Goal: Task Accomplishment & Management: Use online tool/utility

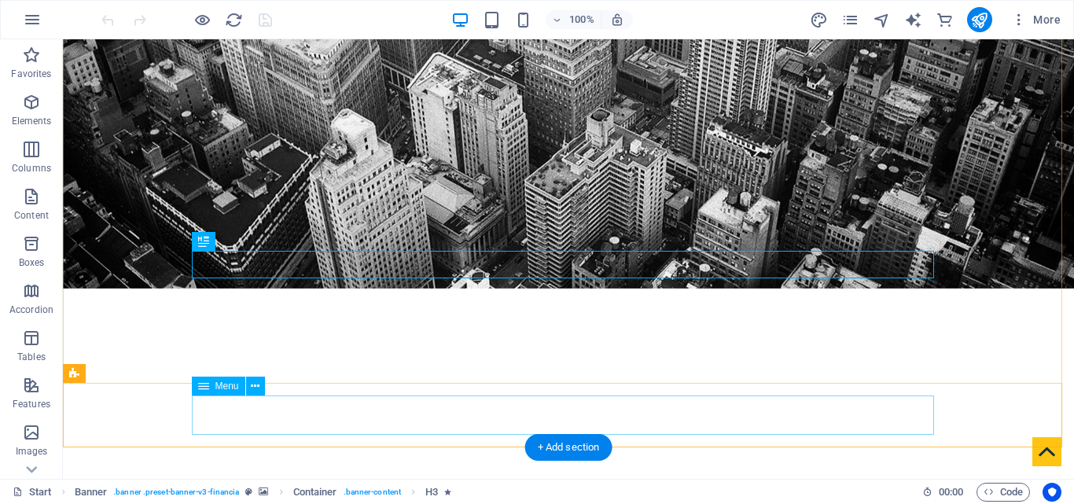
scroll to position [236, 0]
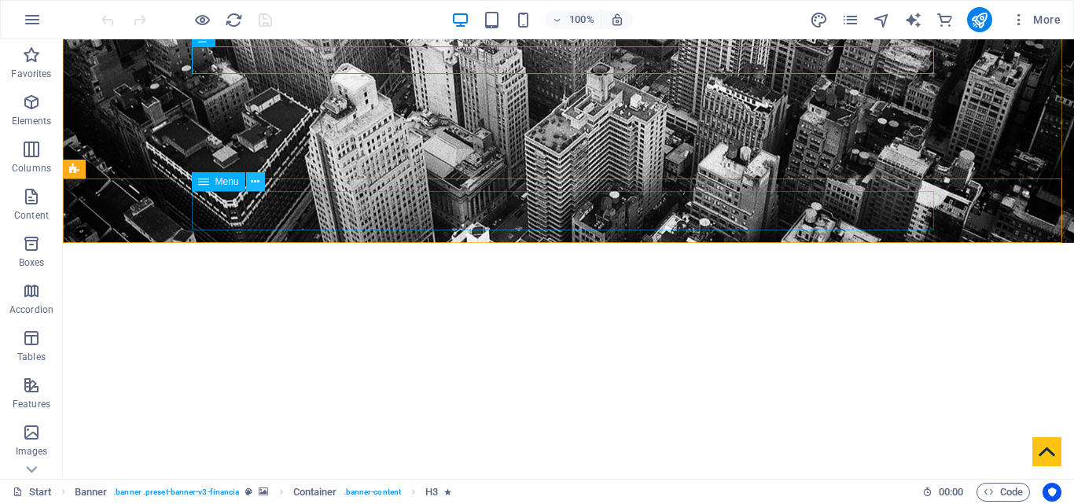
click at [256, 185] on icon at bounding box center [255, 182] width 9 height 17
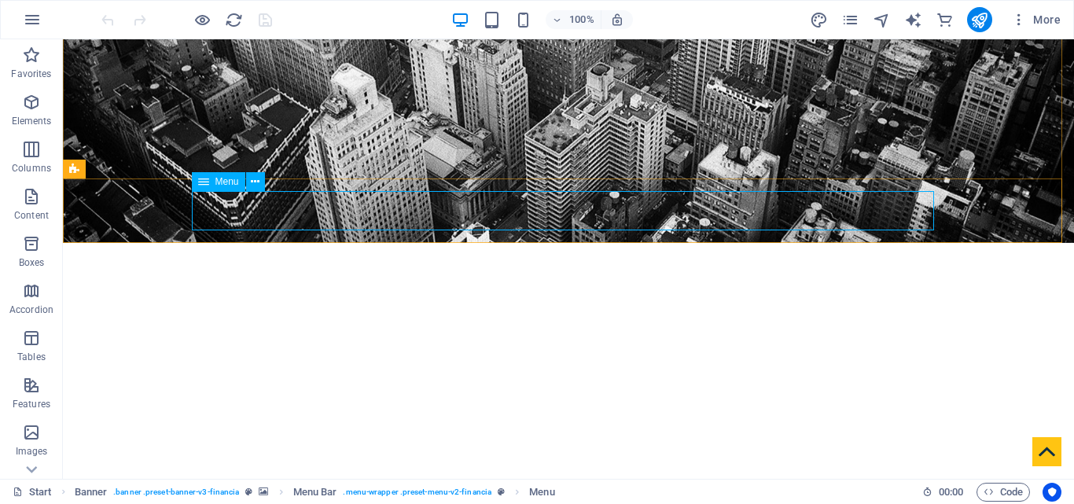
click at [219, 184] on span "Menu" at bounding box center [227, 181] width 24 height 9
click at [203, 182] on icon at bounding box center [203, 181] width 11 height 19
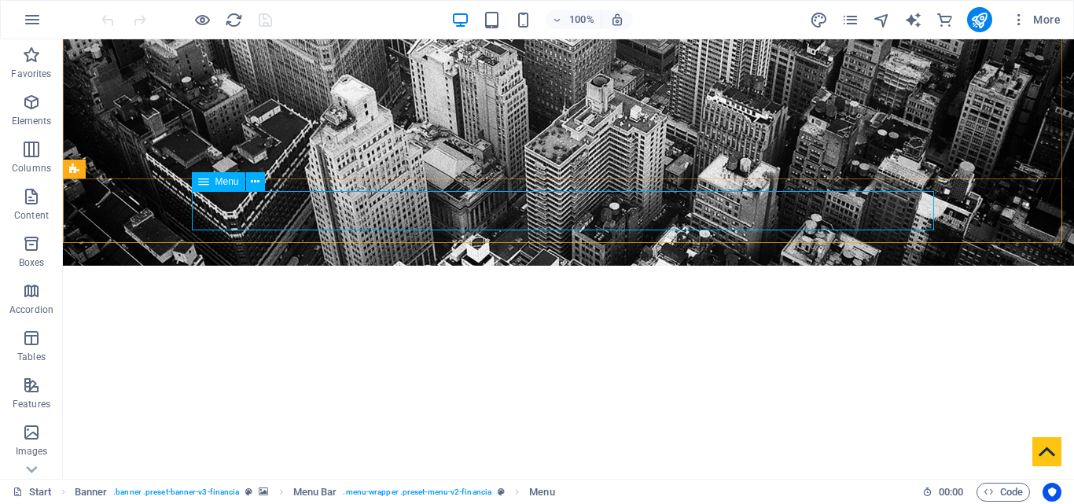
select select
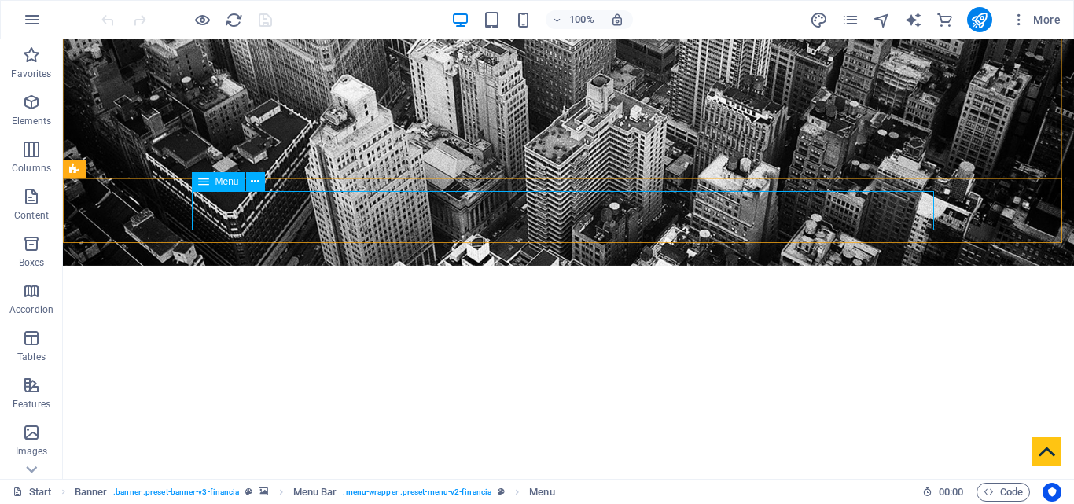
select select
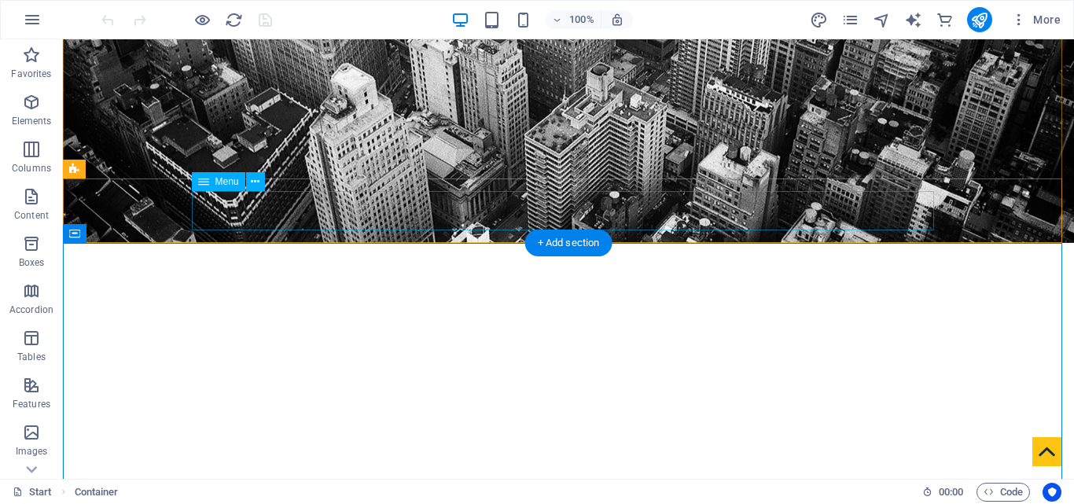
select select
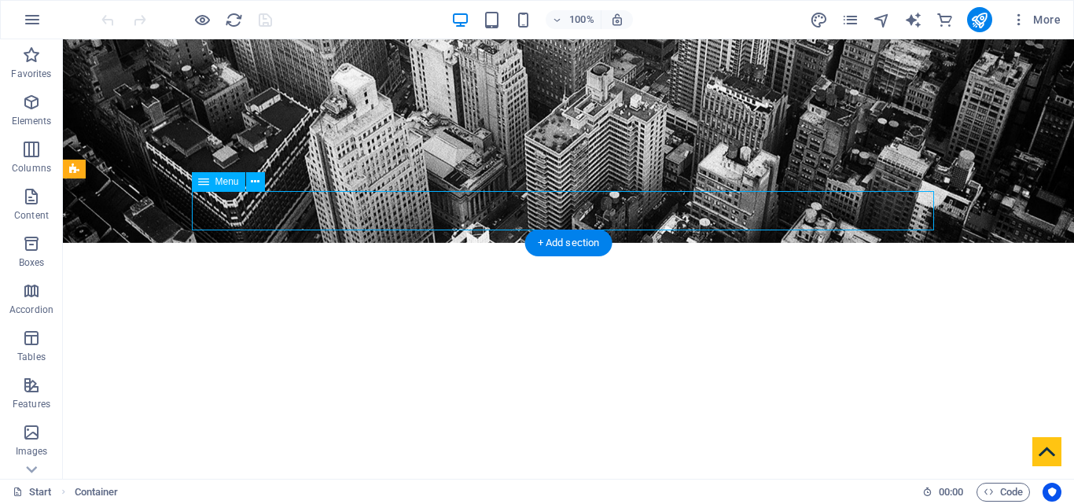
select select
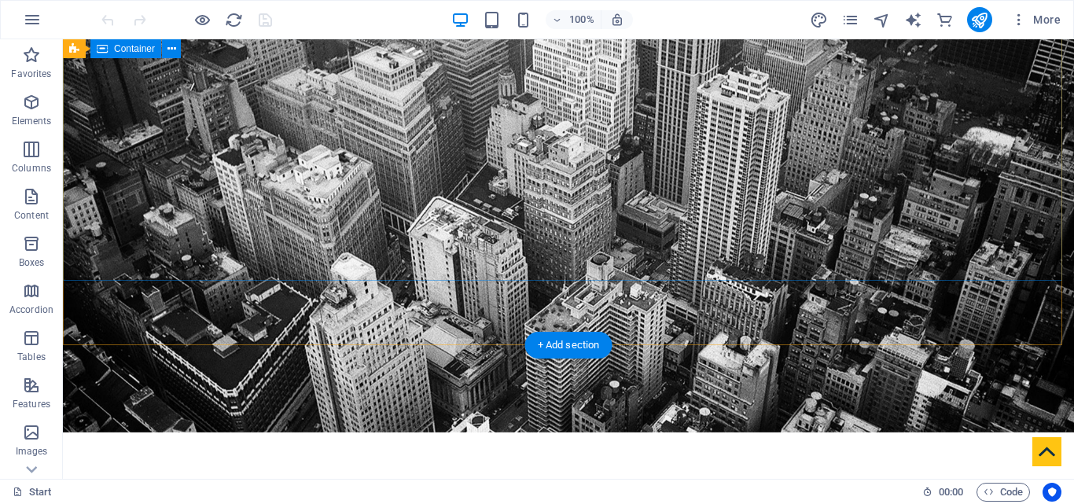
scroll to position [0, 0]
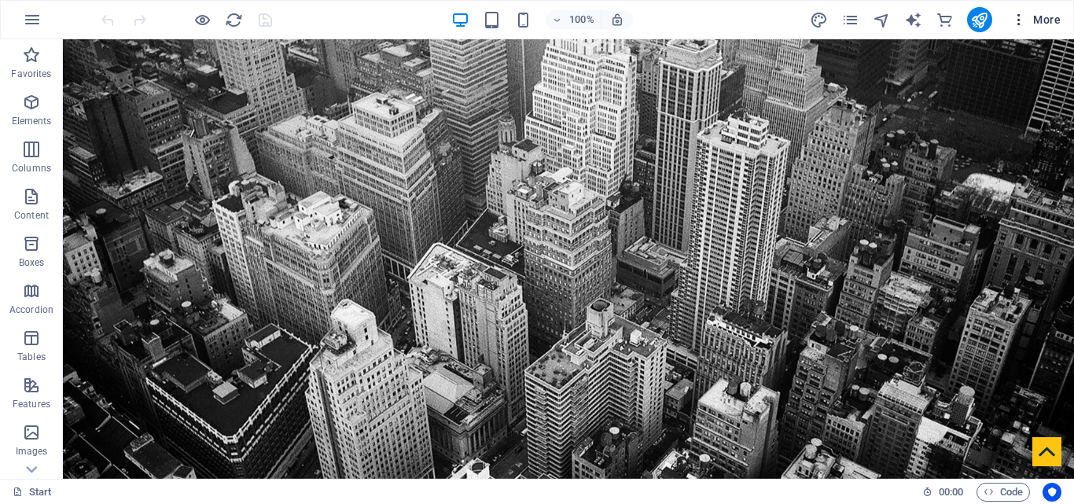
click at [1020, 16] on icon "button" at bounding box center [1019, 20] width 16 height 16
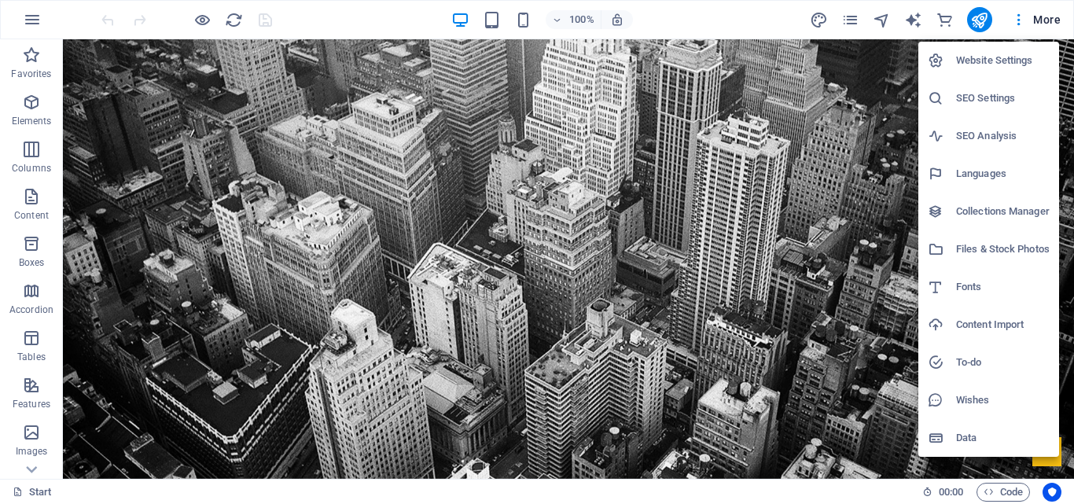
click at [31, 57] on div at bounding box center [537, 252] width 1074 height 504
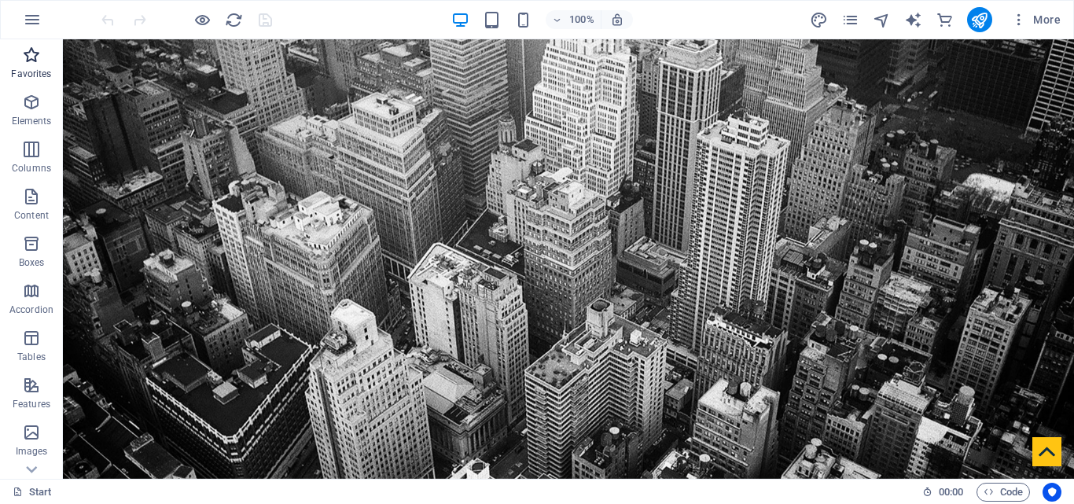
click at [37, 57] on icon "button" at bounding box center [31, 55] width 19 height 19
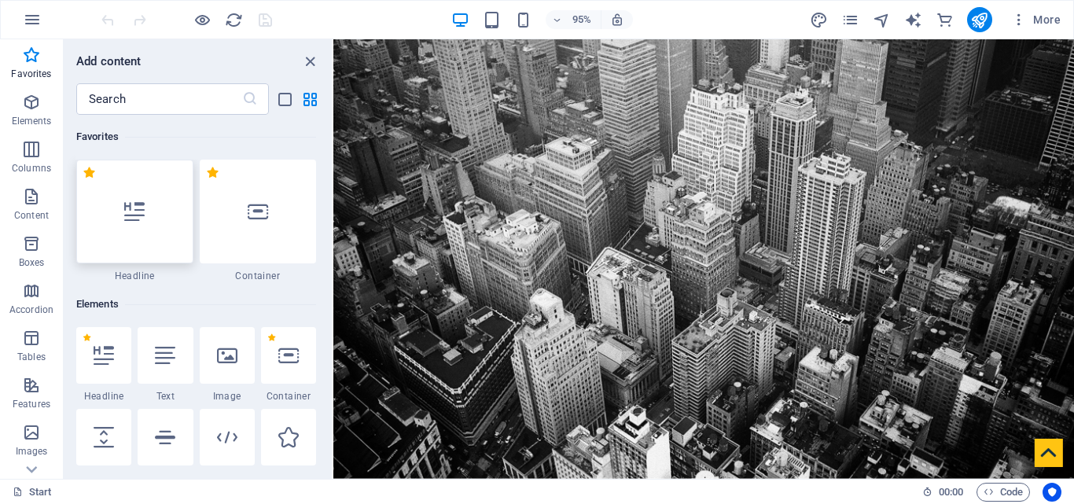
click at [105, 218] on div at bounding box center [134, 212] width 117 height 104
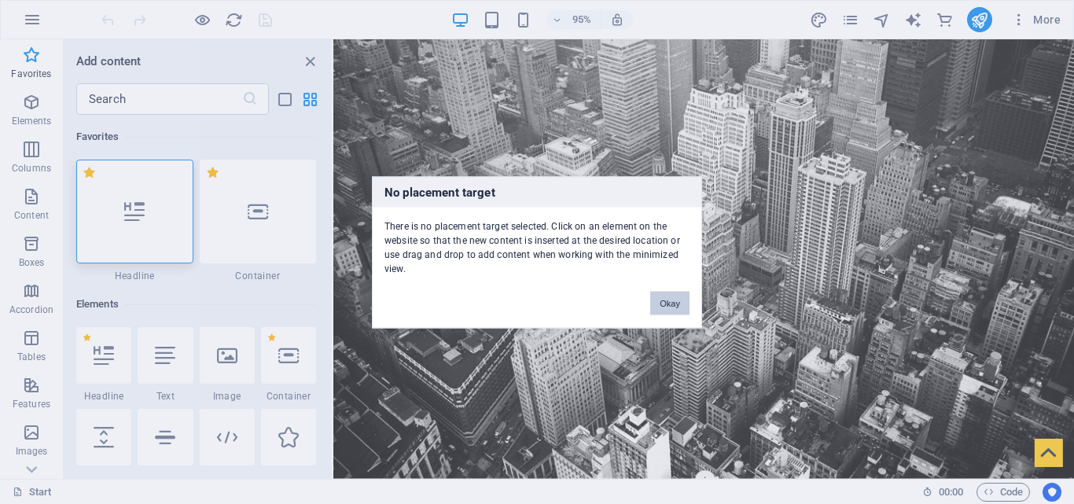
click at [660, 303] on button "Okay" at bounding box center [669, 303] width 39 height 24
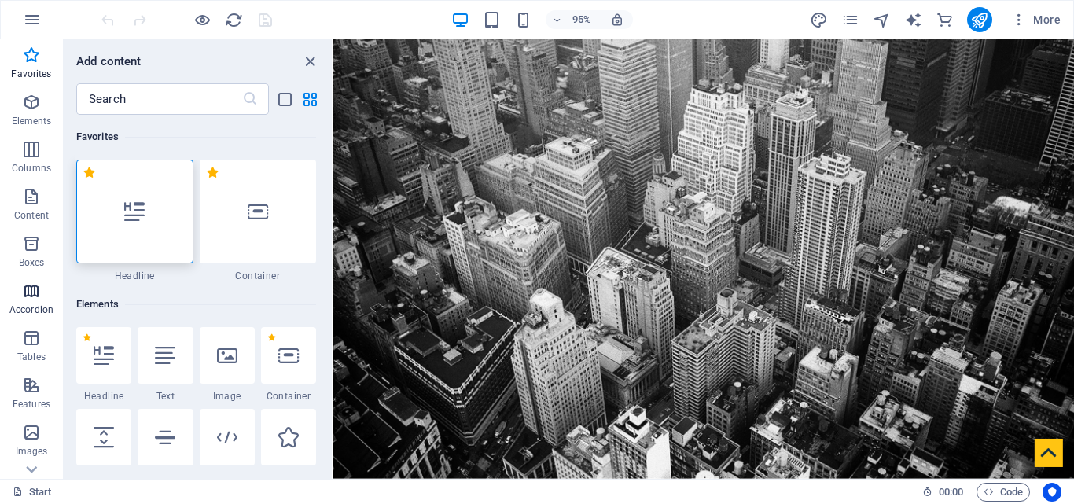
click at [37, 305] on p "Accordion" at bounding box center [31, 309] width 44 height 13
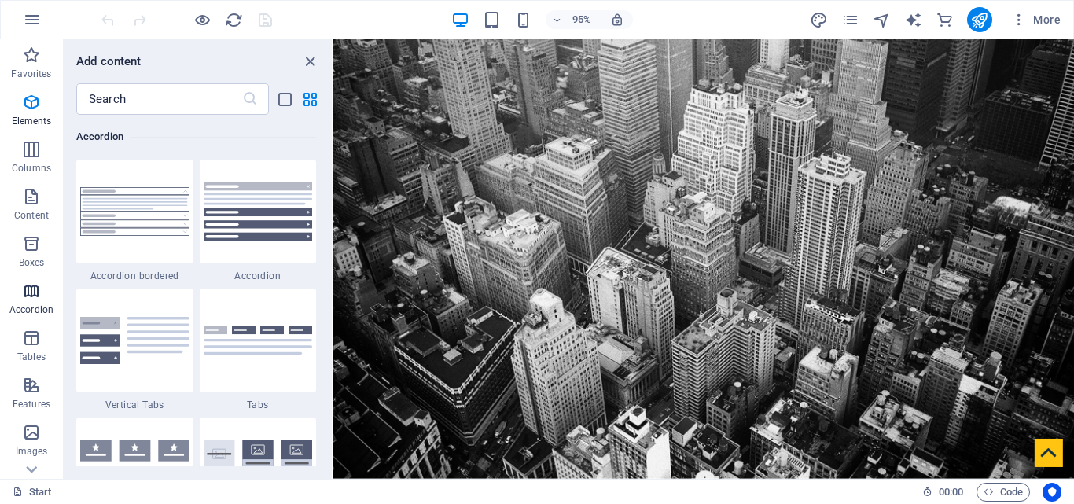
scroll to position [5019, 0]
click at [27, 248] on icon "button" at bounding box center [31, 243] width 19 height 19
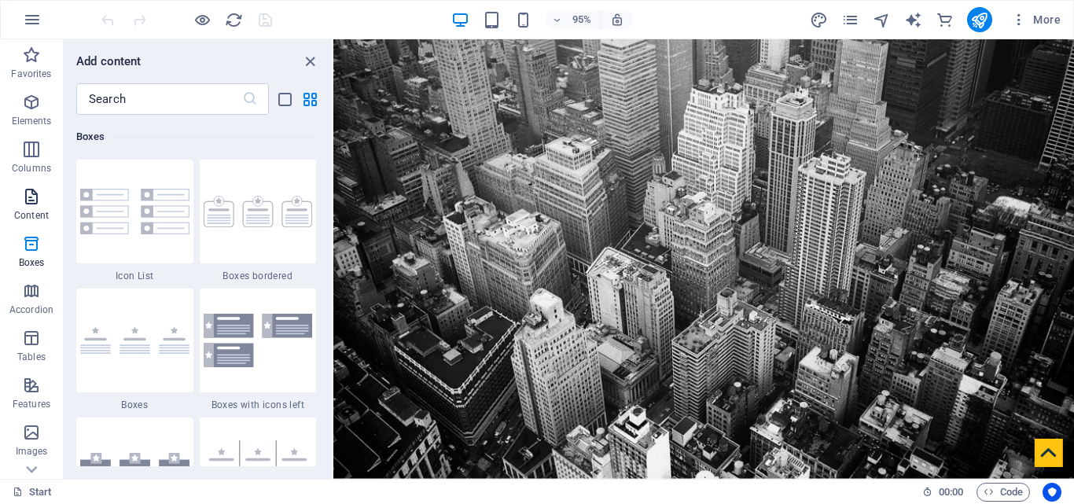
click at [32, 208] on span "Content" at bounding box center [31, 206] width 63 height 38
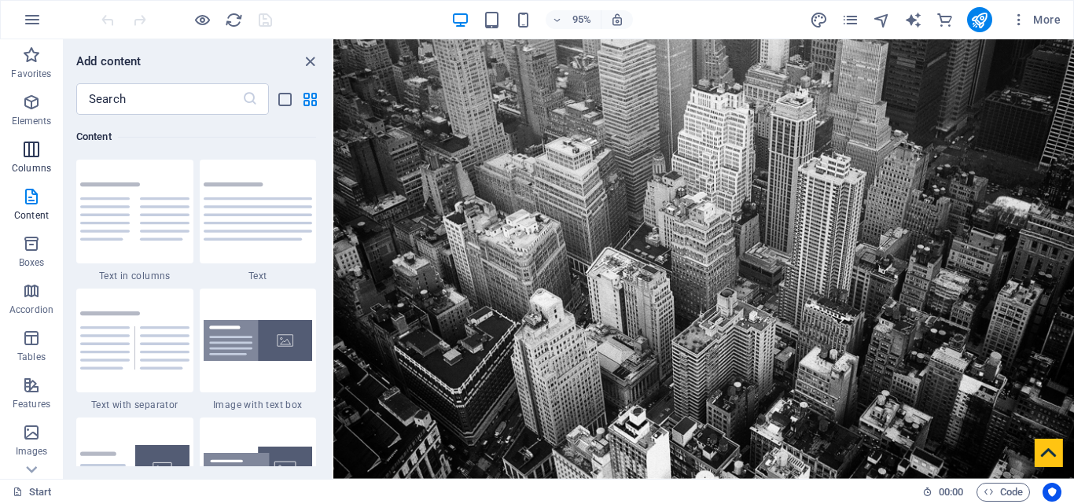
click at [31, 153] on icon "button" at bounding box center [31, 149] width 19 height 19
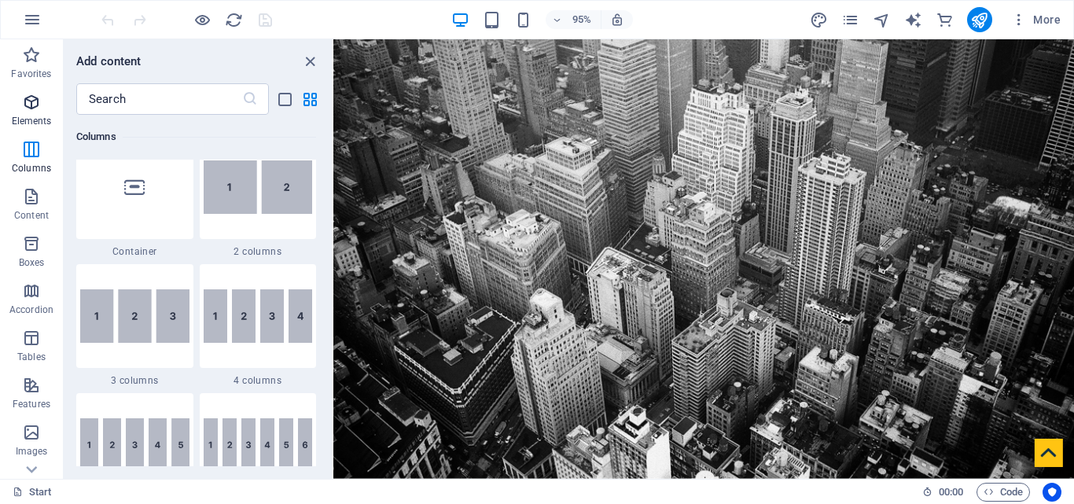
scroll to position [778, 0]
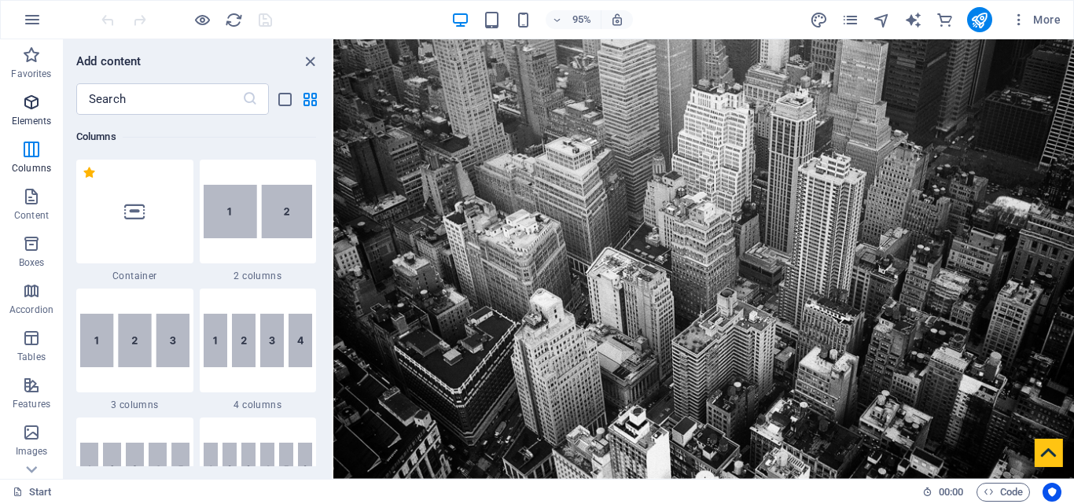
click at [31, 105] on icon "button" at bounding box center [31, 102] width 19 height 19
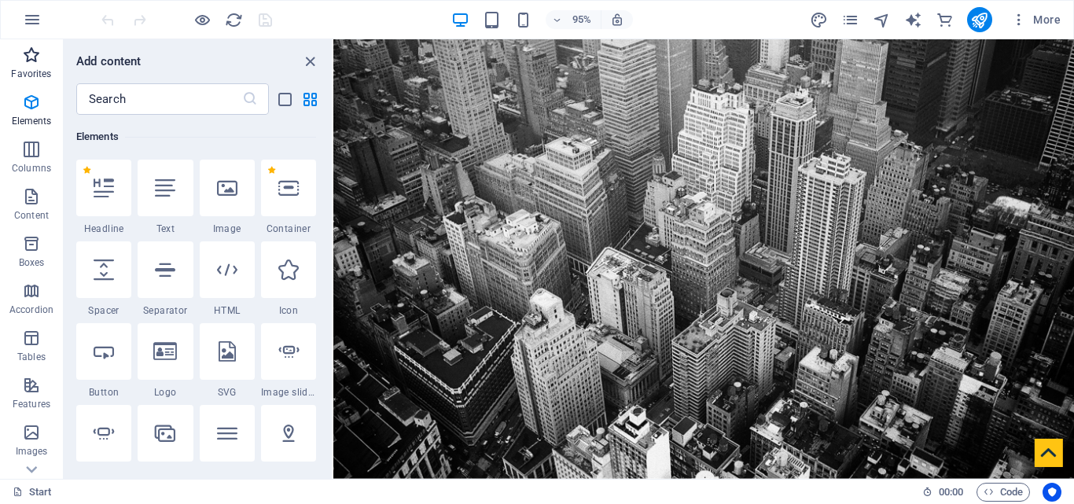
click at [28, 62] on icon "button" at bounding box center [31, 55] width 19 height 19
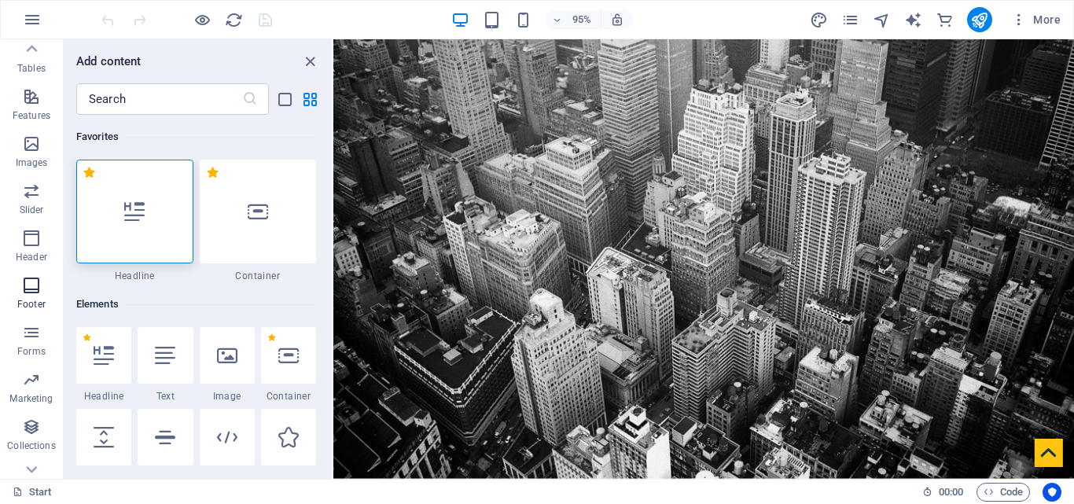
scroll to position [315, 0]
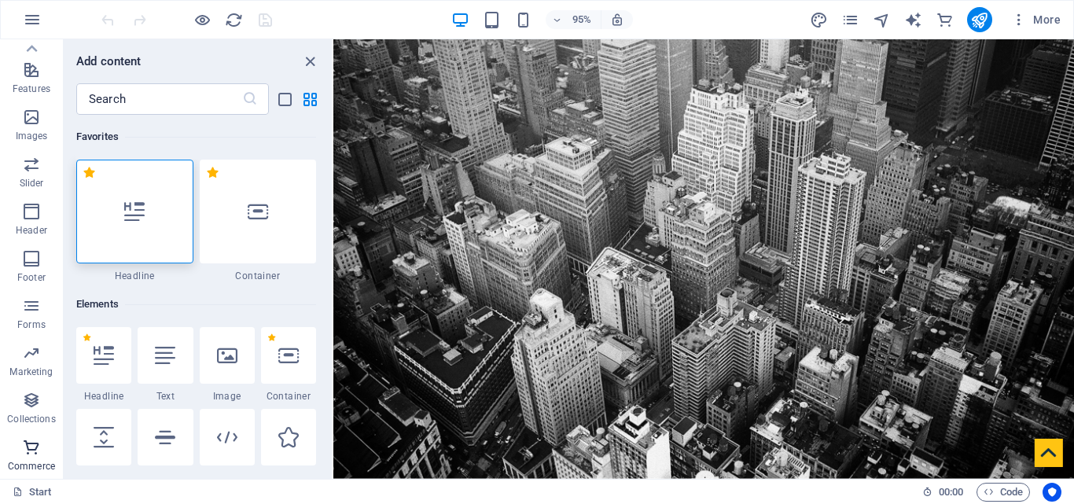
click at [28, 457] on span "Commerce" at bounding box center [31, 457] width 63 height 38
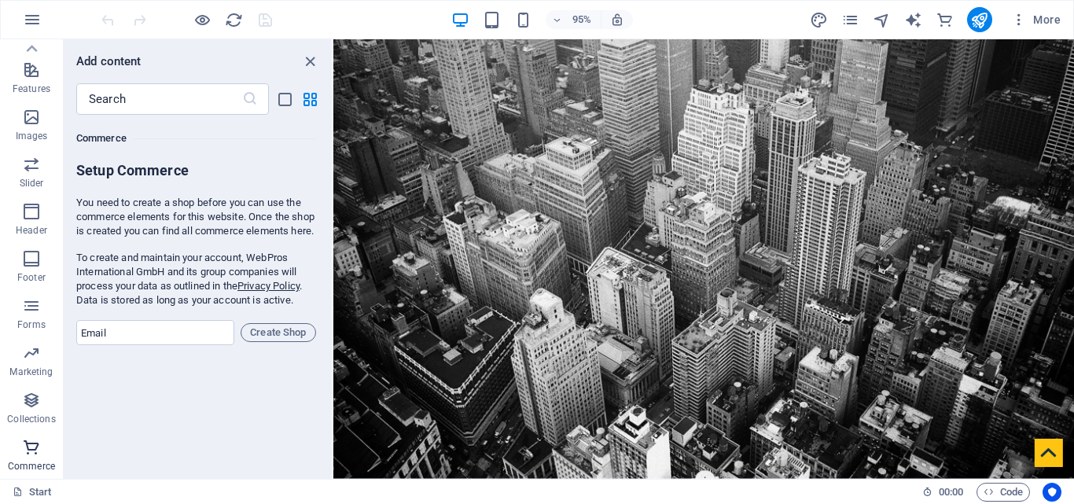
scroll to position [15149, 0]
click at [38, 410] on span "Collections" at bounding box center [31, 410] width 63 height 38
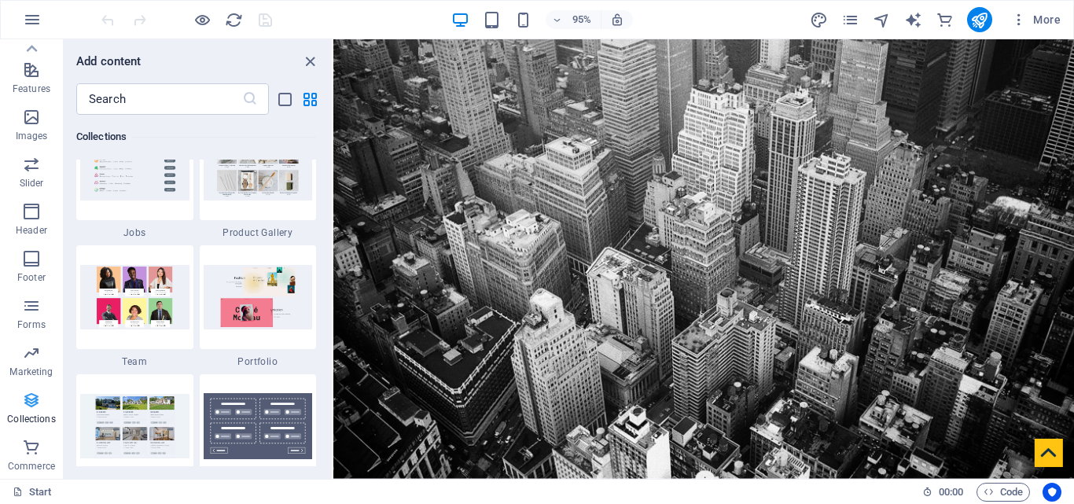
scroll to position [14391, 0]
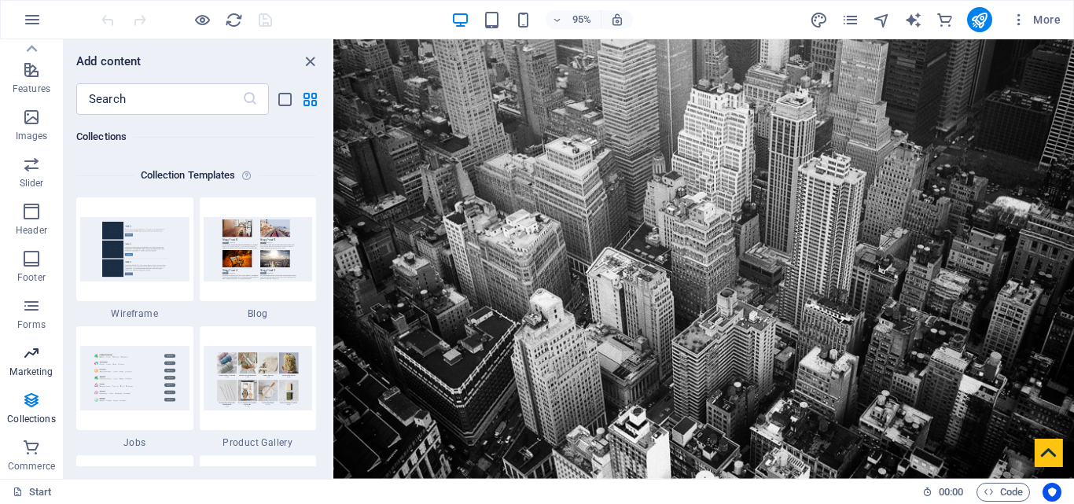
click at [30, 355] on icon "button" at bounding box center [31, 353] width 19 height 19
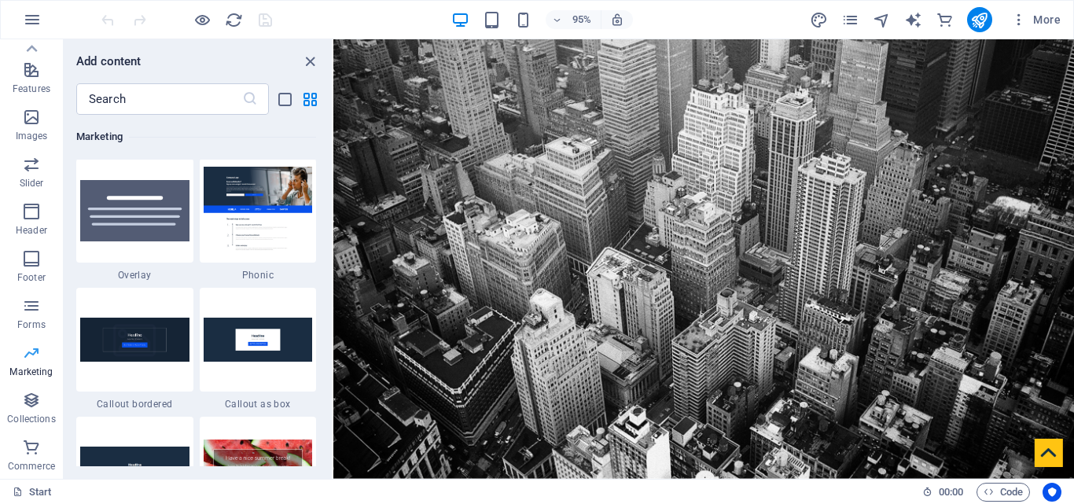
scroll to position [12805, 0]
click at [31, 303] on icon "button" at bounding box center [31, 305] width 19 height 19
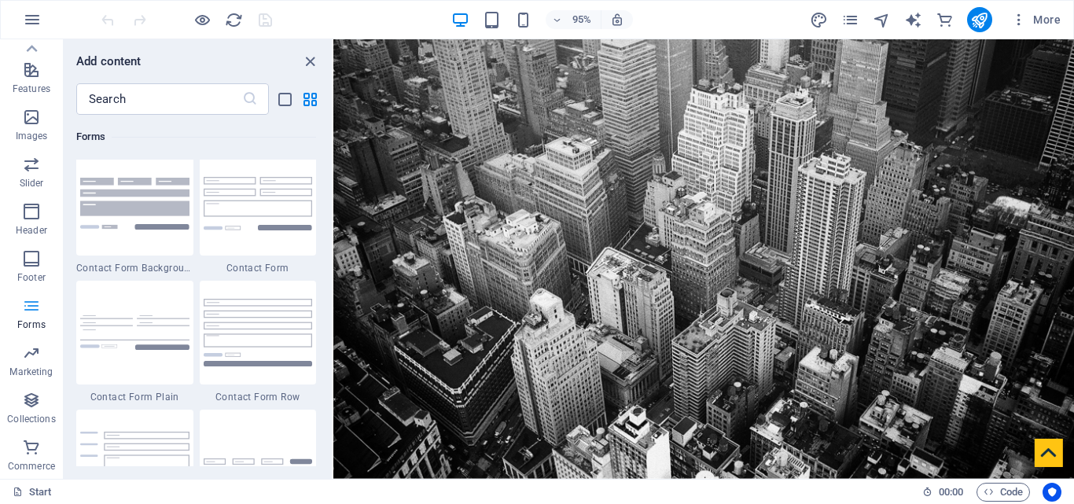
scroll to position [11477, 0]
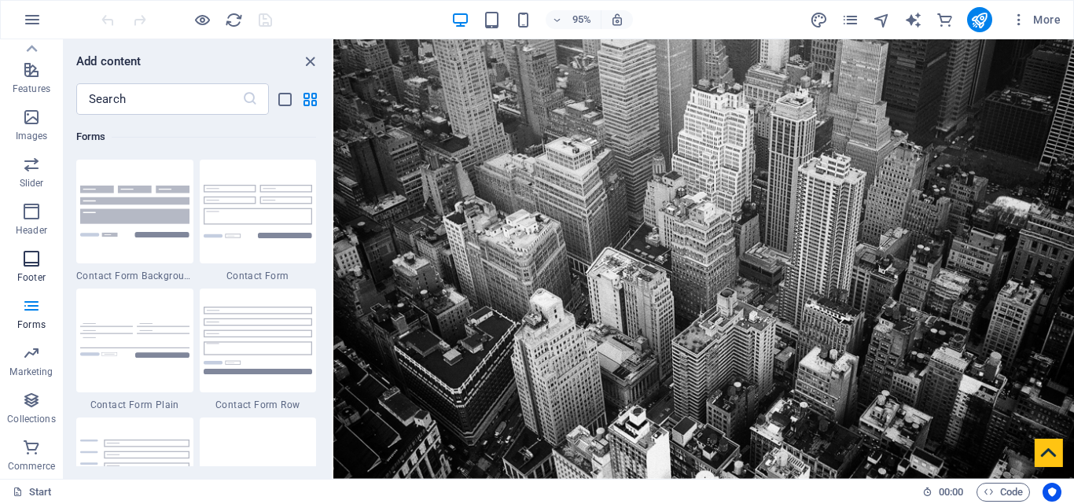
click at [33, 255] on icon "button" at bounding box center [31, 258] width 19 height 19
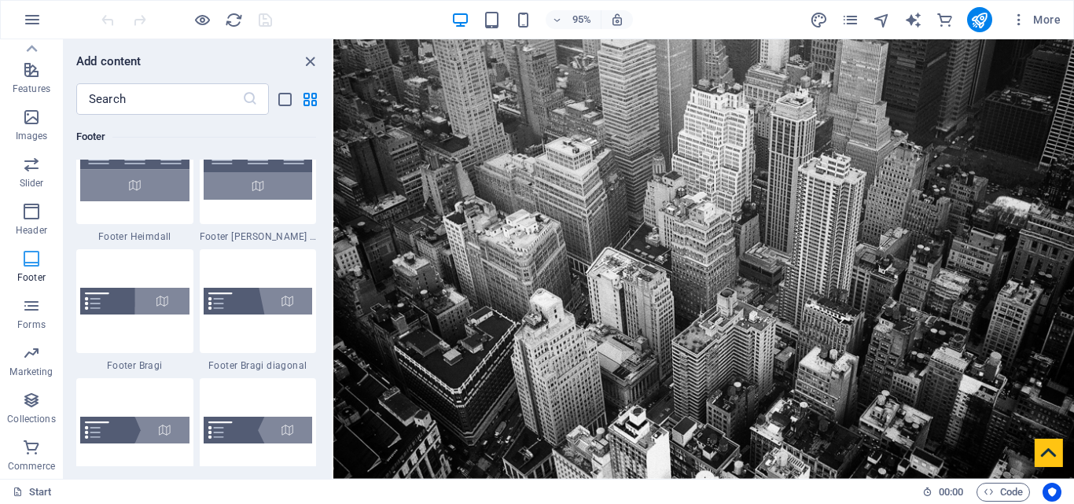
scroll to position [10408, 0]
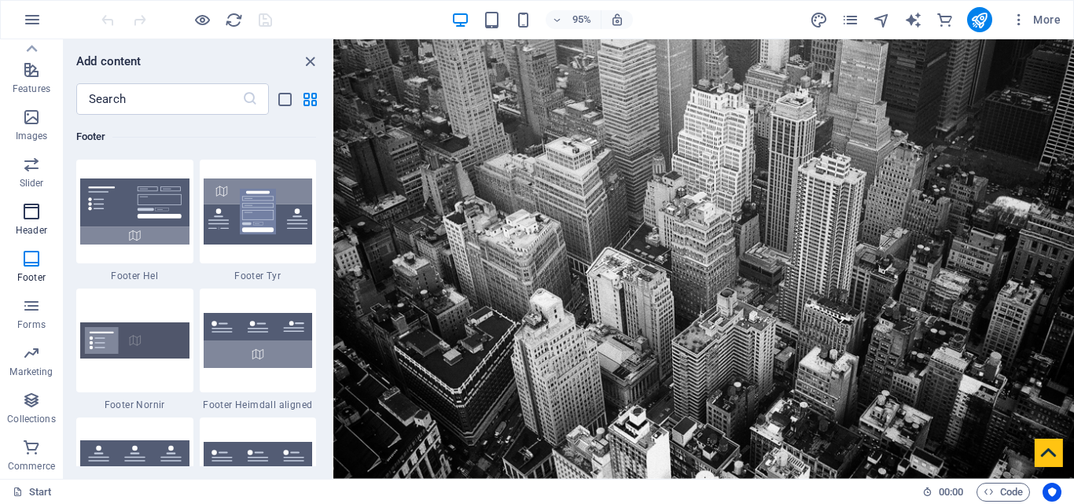
click at [36, 211] on icon "button" at bounding box center [31, 211] width 19 height 19
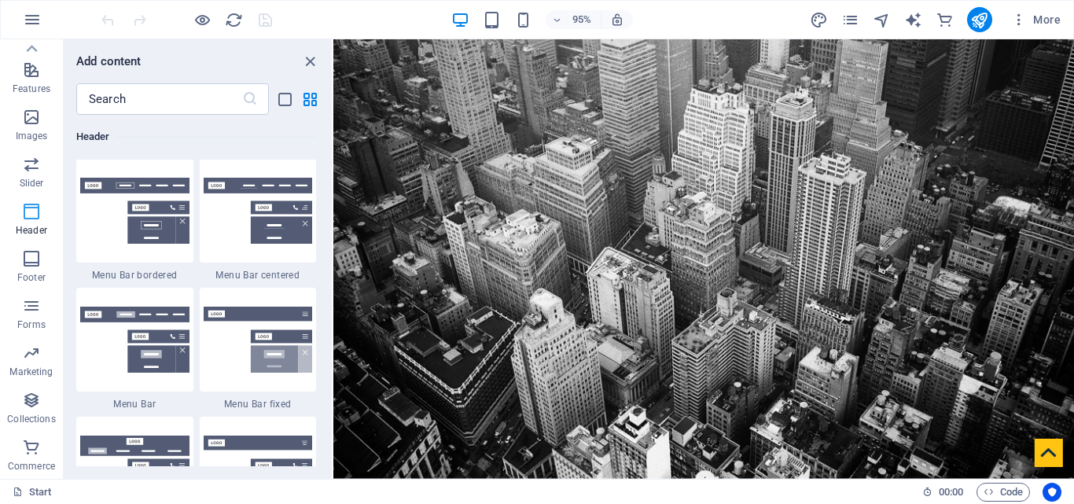
scroll to position [9467, 0]
click at [39, 171] on icon "button" at bounding box center [31, 164] width 19 height 19
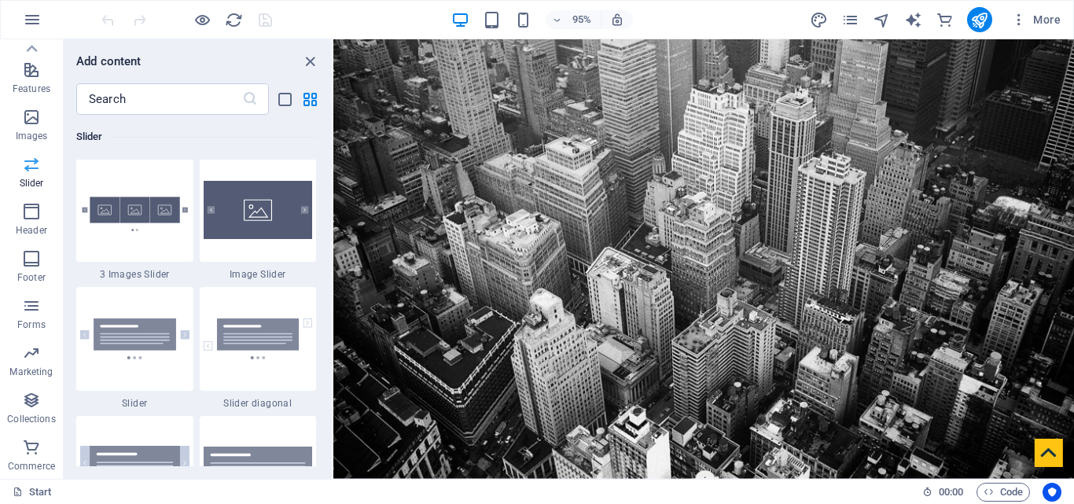
scroll to position [8912, 0]
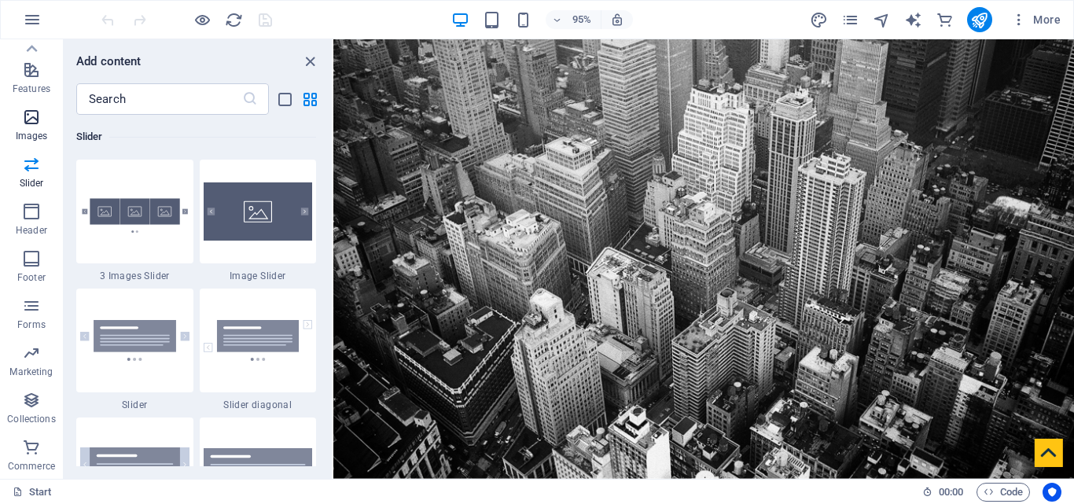
click at [29, 128] on span "Images" at bounding box center [31, 127] width 63 height 38
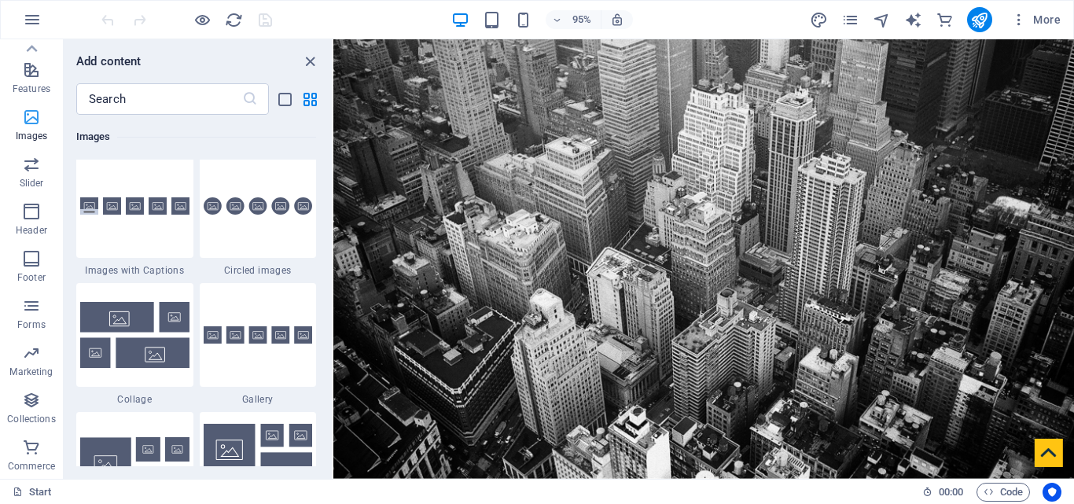
scroll to position [7971, 0]
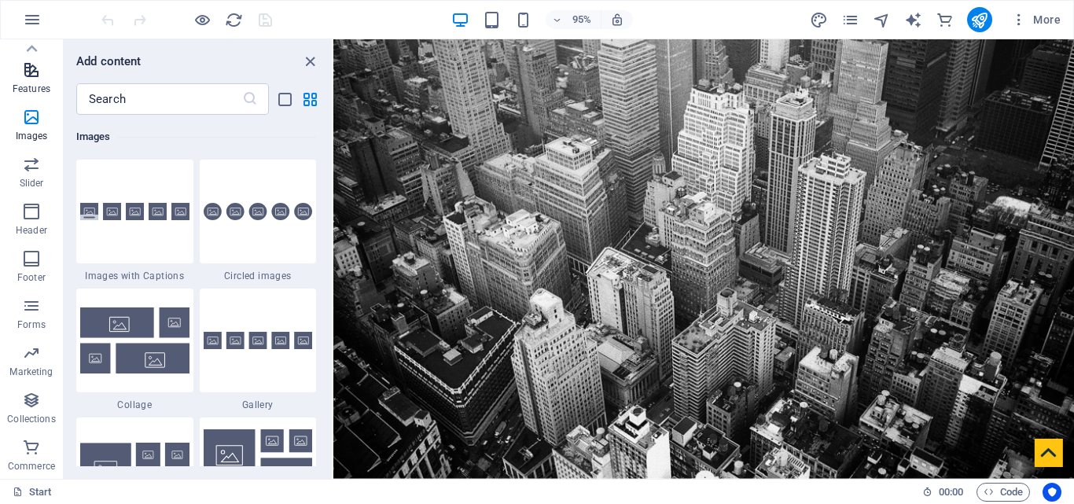
click at [26, 75] on icon "button" at bounding box center [31, 70] width 19 height 19
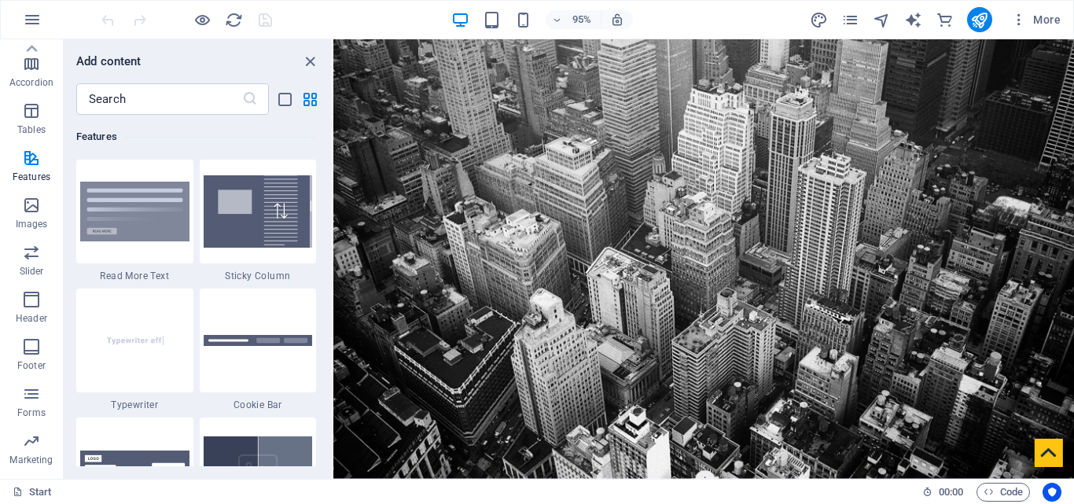
scroll to position [0, 0]
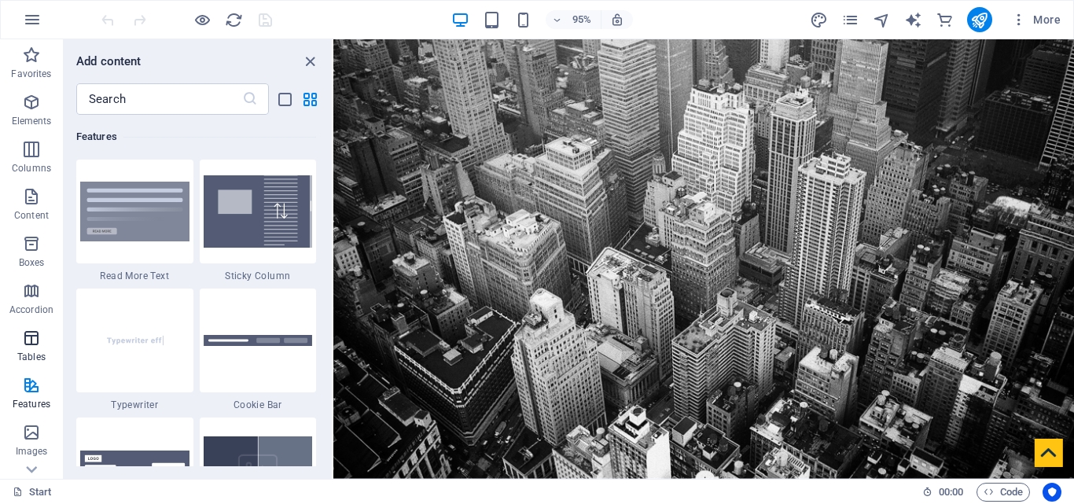
click at [37, 347] on icon "button" at bounding box center [31, 338] width 19 height 19
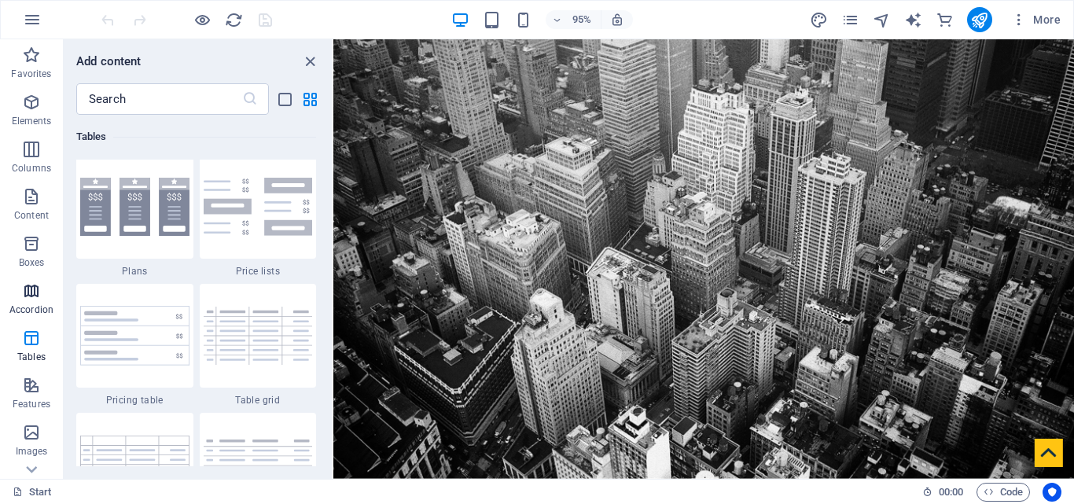
scroll to position [5445, 0]
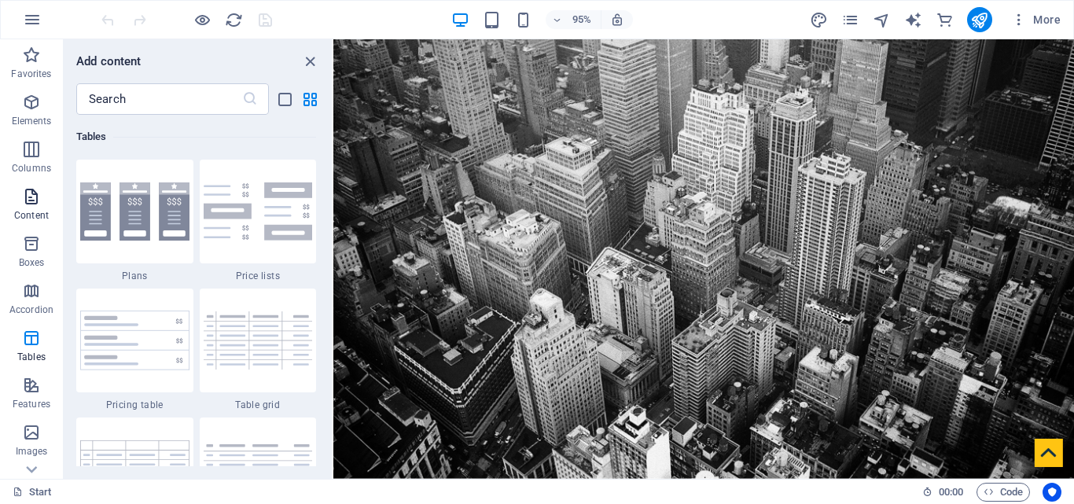
click at [39, 197] on icon "button" at bounding box center [31, 196] width 19 height 19
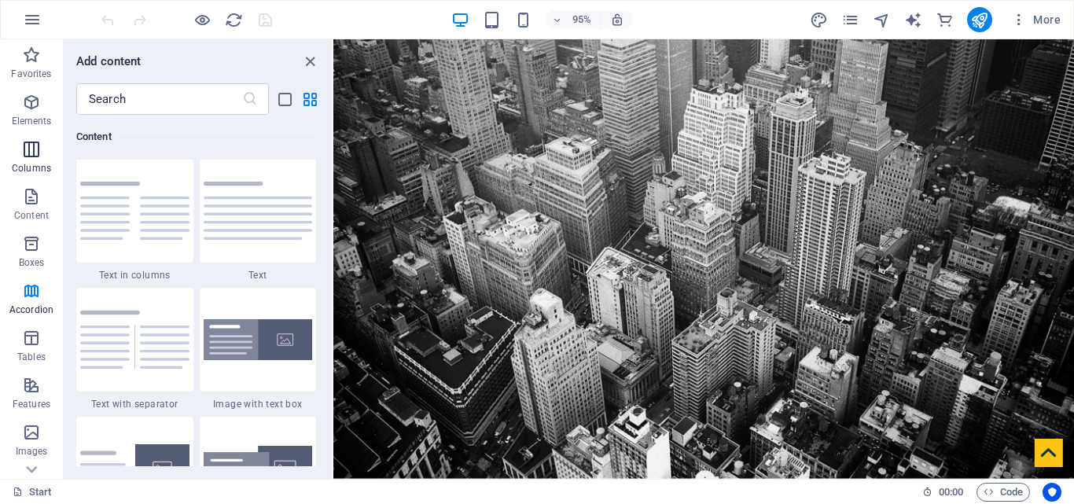
scroll to position [2751, 0]
click at [38, 158] on icon "button" at bounding box center [31, 149] width 19 height 19
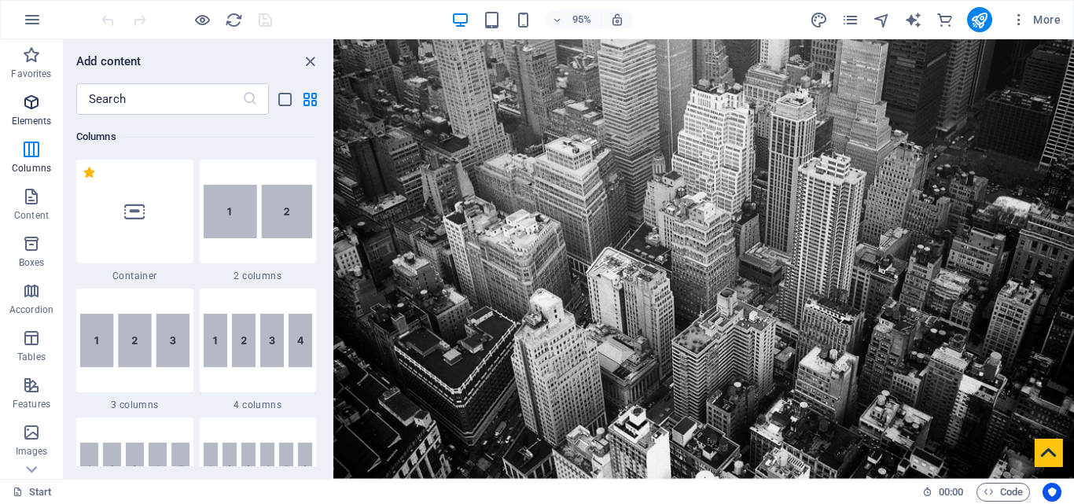
click at [34, 108] on icon "button" at bounding box center [31, 102] width 19 height 19
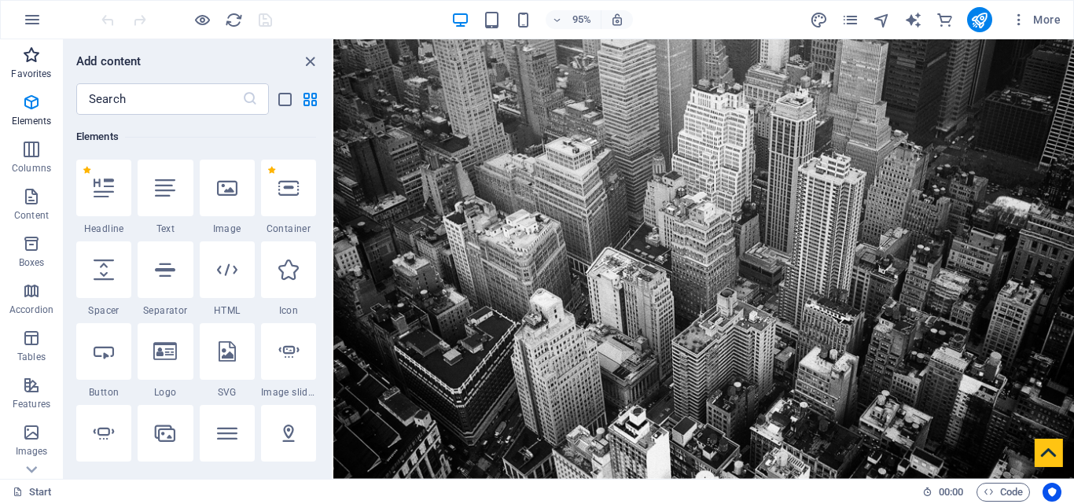
click at [34, 64] on icon "button" at bounding box center [31, 55] width 19 height 19
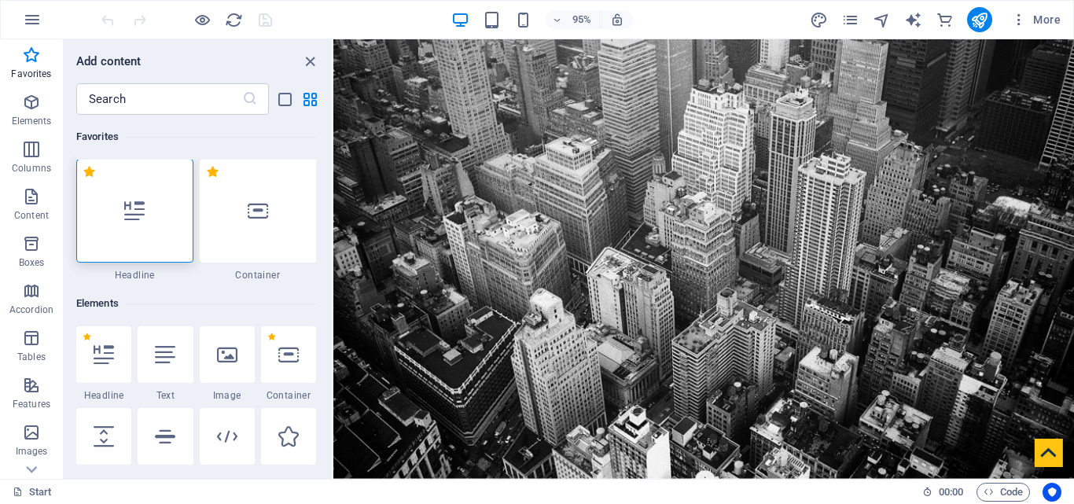
scroll to position [0, 0]
click at [36, 19] on icon "button" at bounding box center [32, 19] width 19 height 19
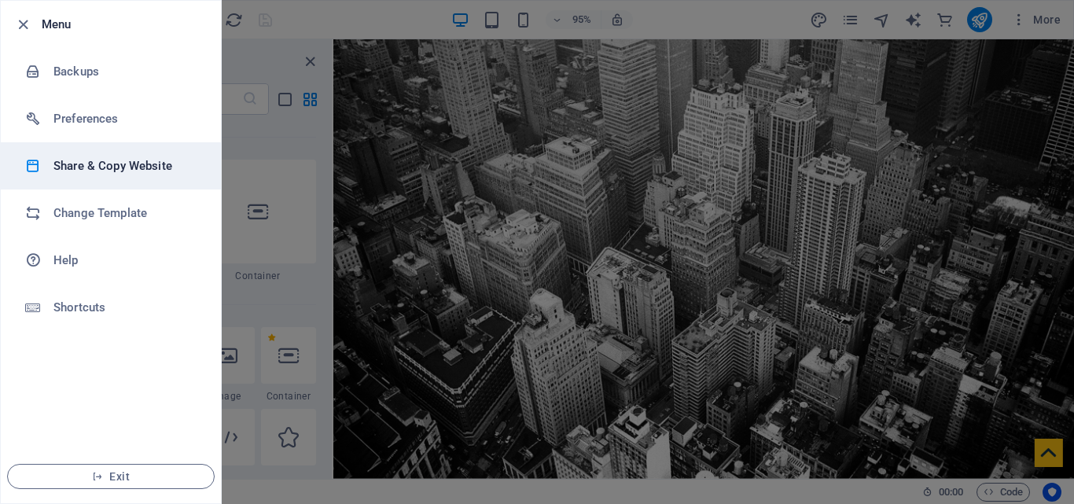
click at [63, 164] on h6 "Share & Copy Website" at bounding box center [125, 165] width 145 height 19
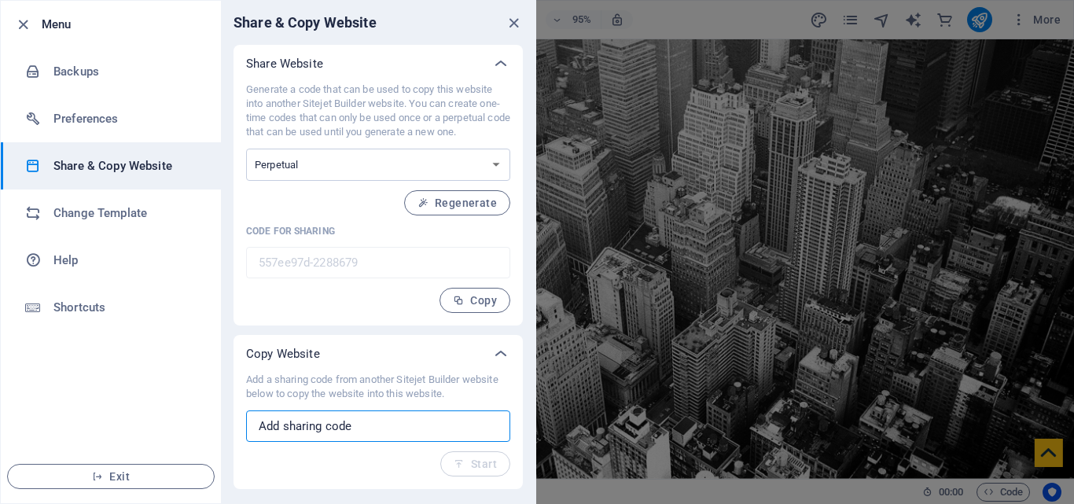
click at [369, 429] on input "text" at bounding box center [378, 425] width 264 height 31
click at [511, 24] on icon "close" at bounding box center [514, 23] width 18 height 18
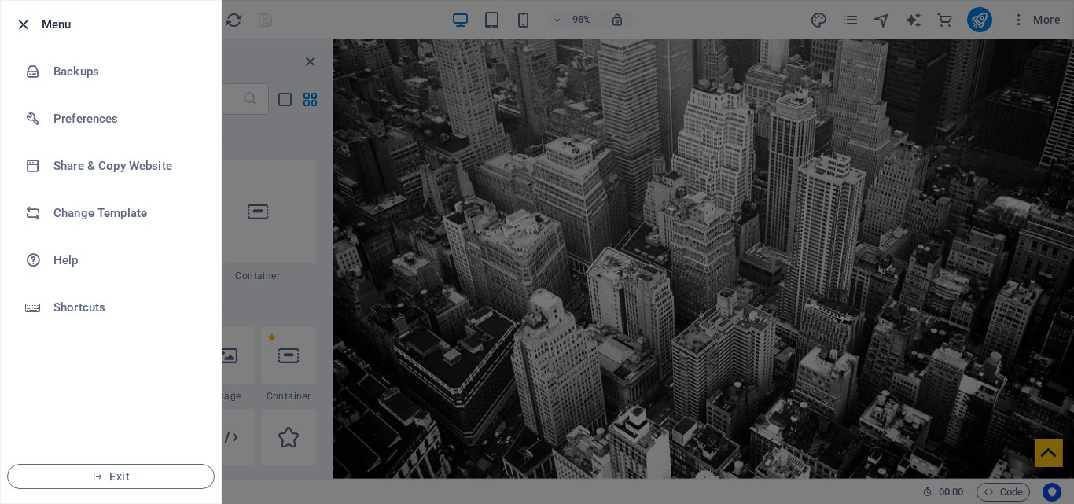
click at [26, 20] on icon "button" at bounding box center [23, 25] width 18 height 18
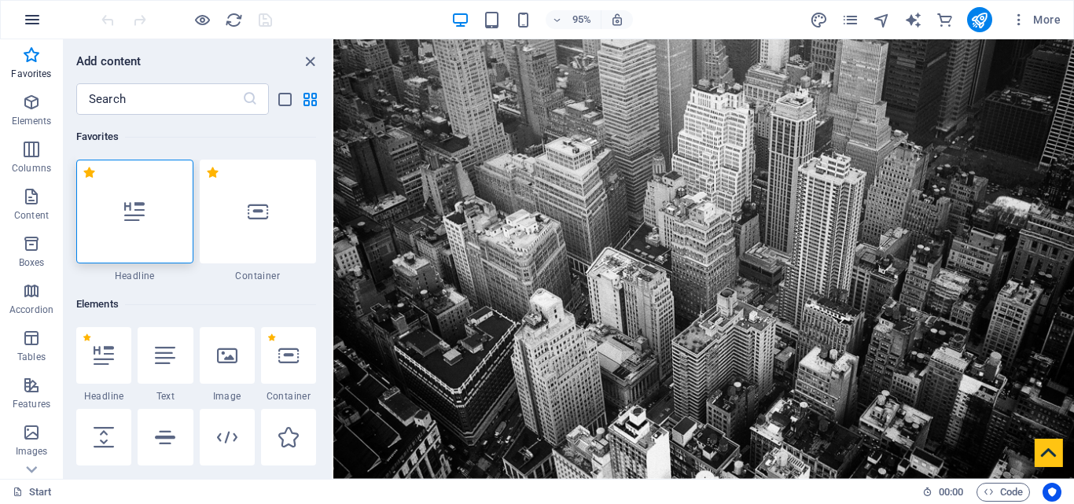
click at [29, 20] on icon "button" at bounding box center [32, 19] width 19 height 19
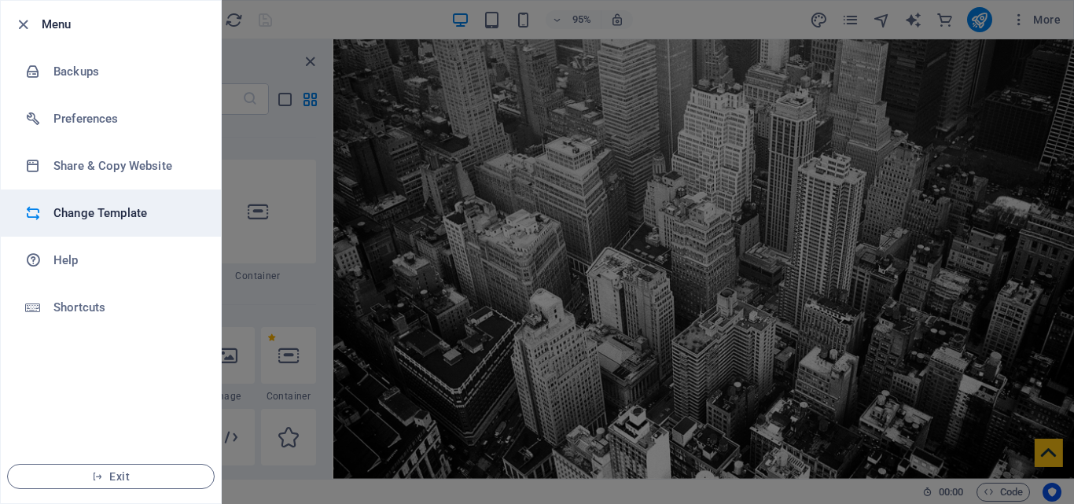
click at [57, 209] on h6 "Change Template" at bounding box center [125, 213] width 145 height 19
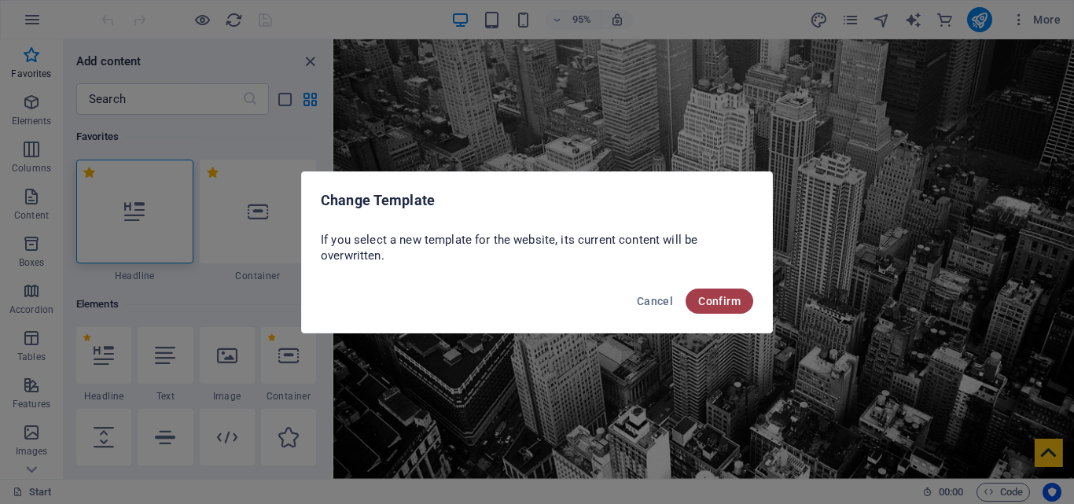
click at [745, 297] on button "Confirm" at bounding box center [720, 301] width 68 height 25
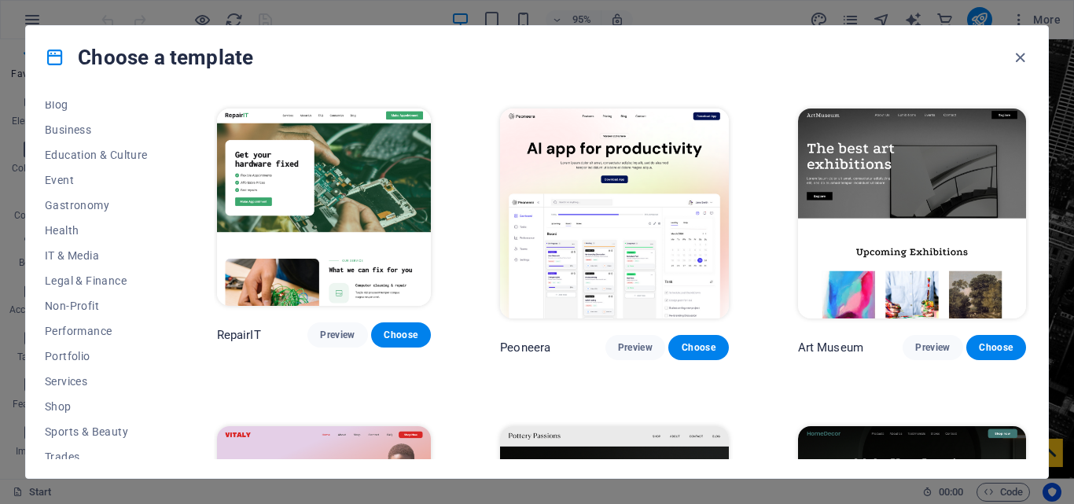
scroll to position [296, 0]
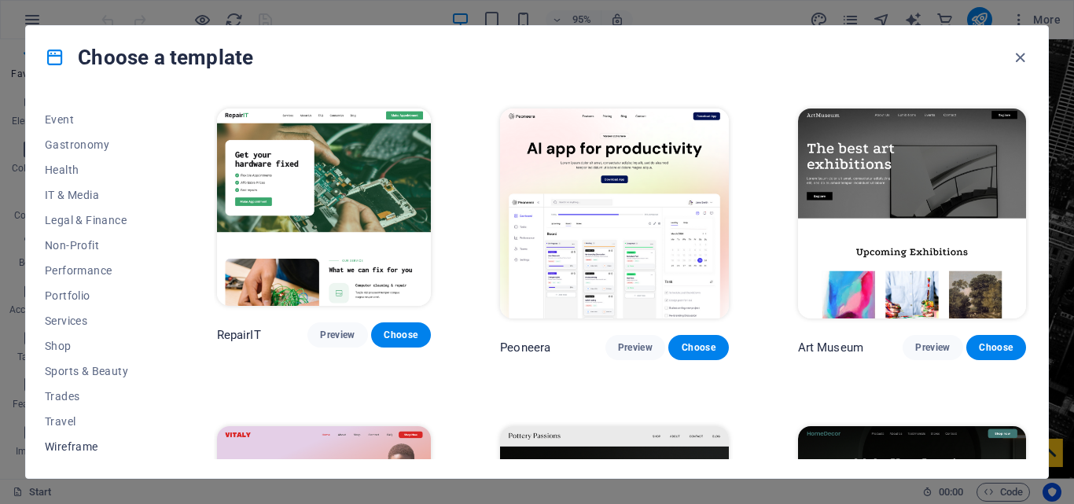
click at [65, 446] on span "Wireframe" at bounding box center [96, 446] width 103 height 13
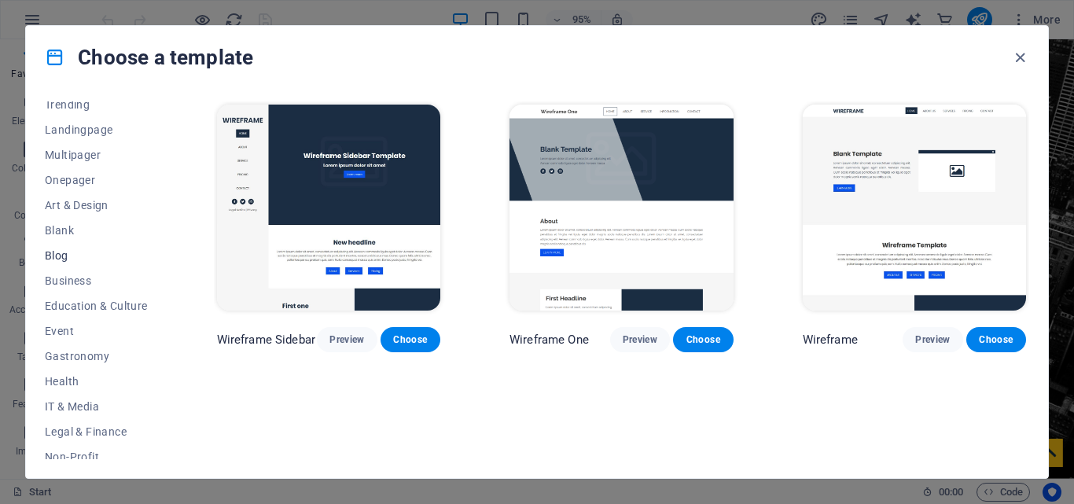
scroll to position [61, 0]
click at [69, 308] on span "Business" at bounding box center [96, 305] width 103 height 13
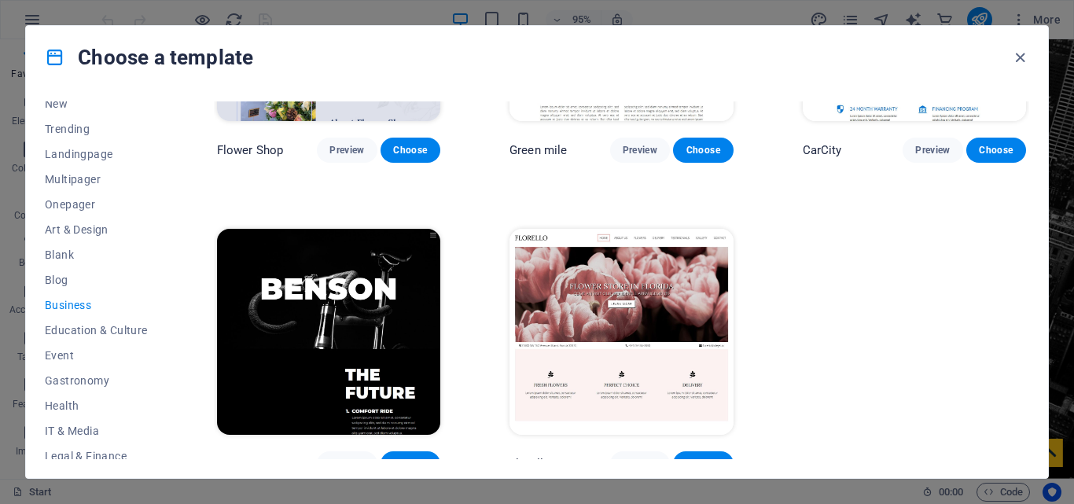
scroll to position [515, 0]
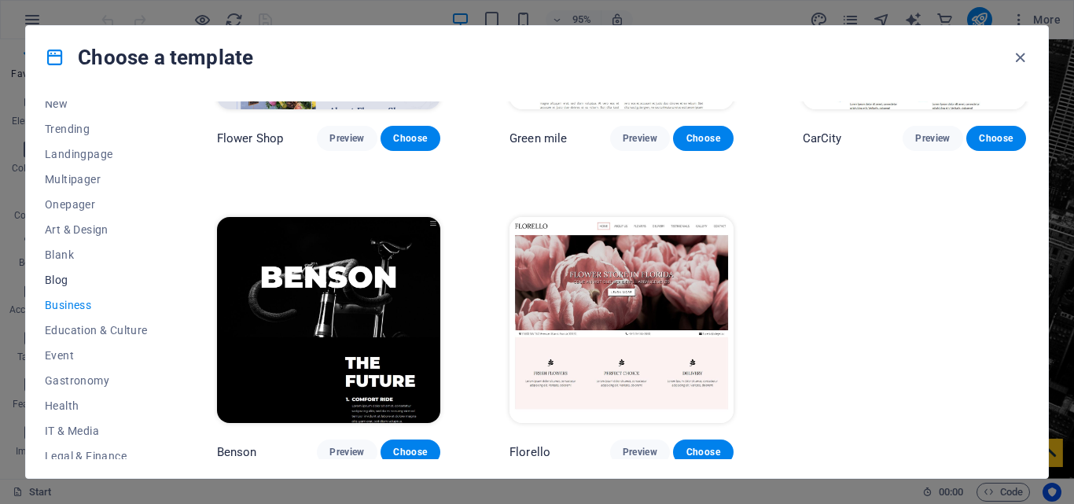
click at [70, 267] on button "Blog" at bounding box center [96, 279] width 103 height 25
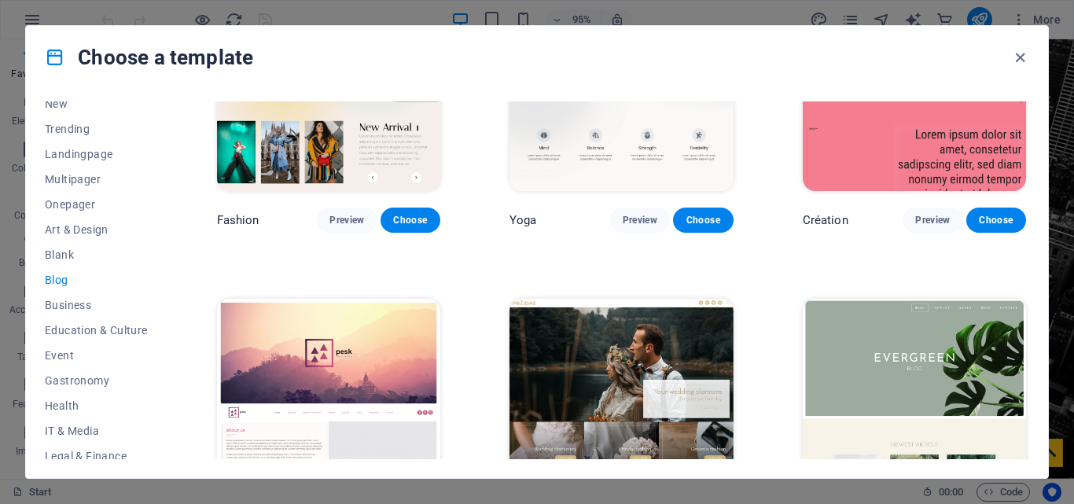
scroll to position [2393, 0]
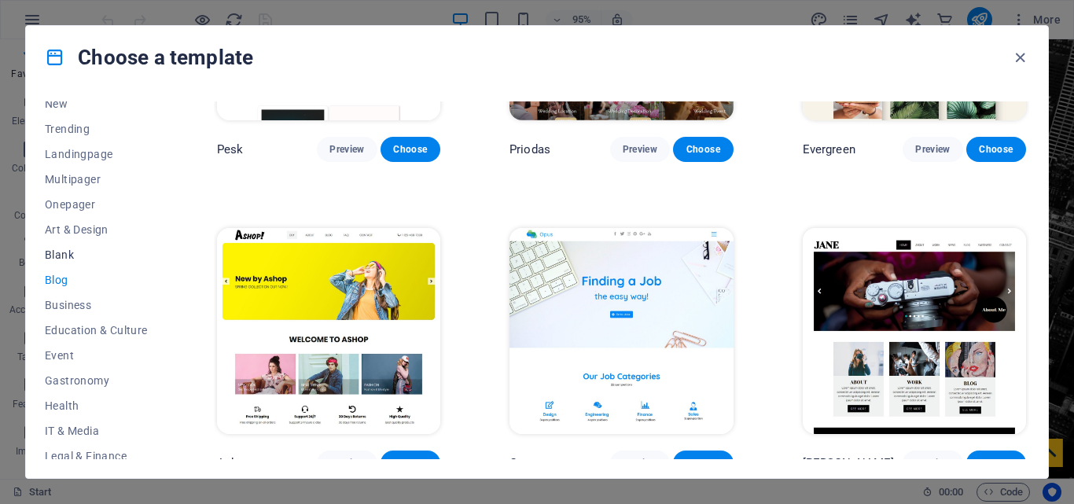
click at [57, 252] on span "Blank" at bounding box center [96, 254] width 103 height 13
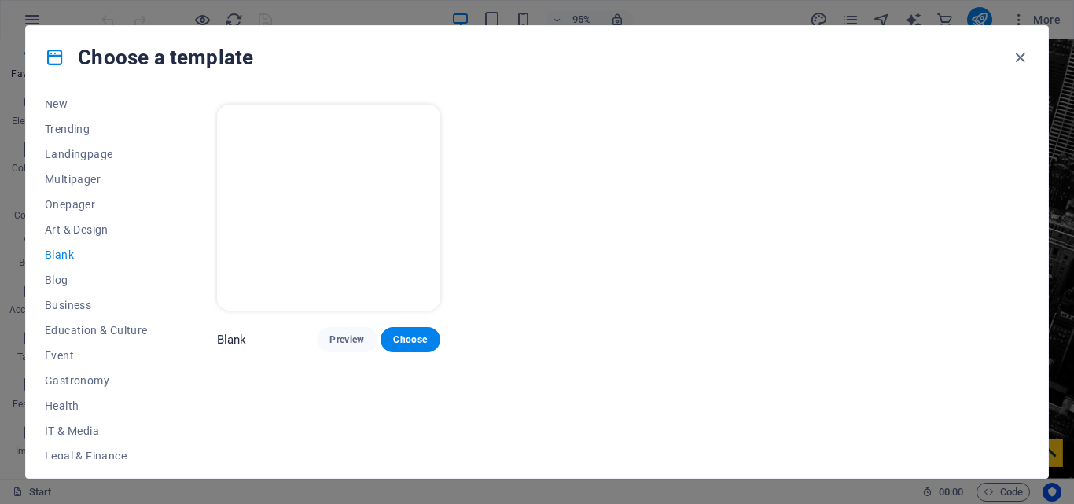
scroll to position [0, 0]
click at [73, 225] on span "Art & Design" at bounding box center [96, 229] width 103 height 13
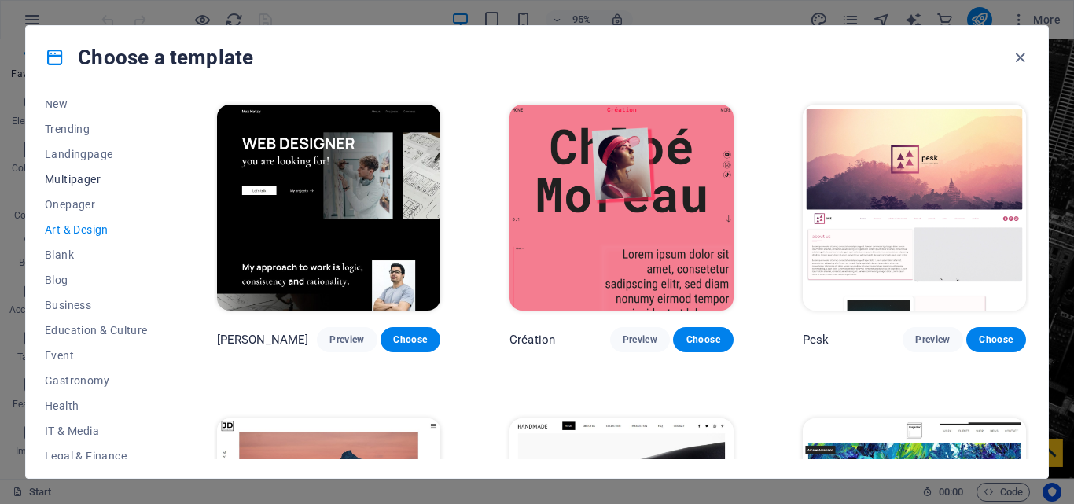
click at [68, 191] on button "Multipager" at bounding box center [96, 179] width 103 height 25
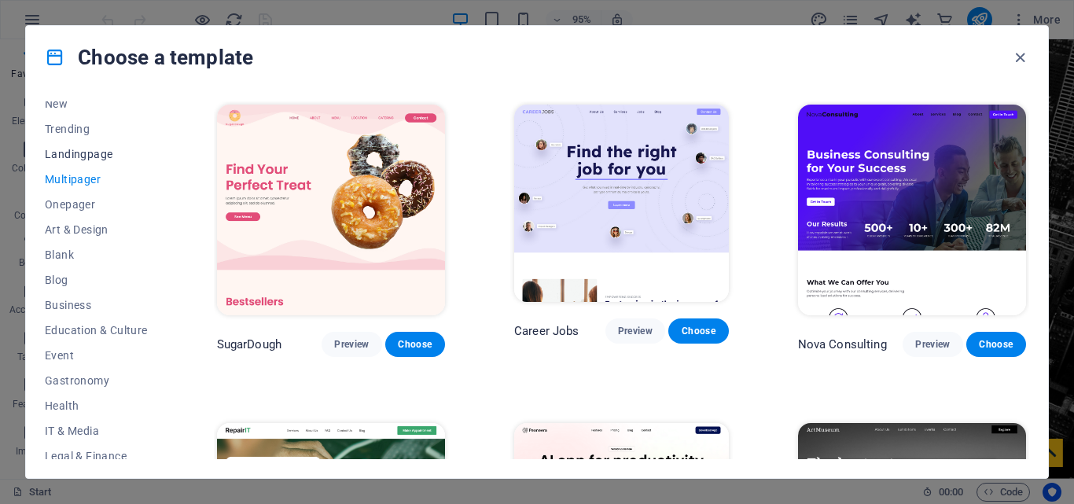
click at [63, 160] on span "Landingpage" at bounding box center [96, 154] width 103 height 13
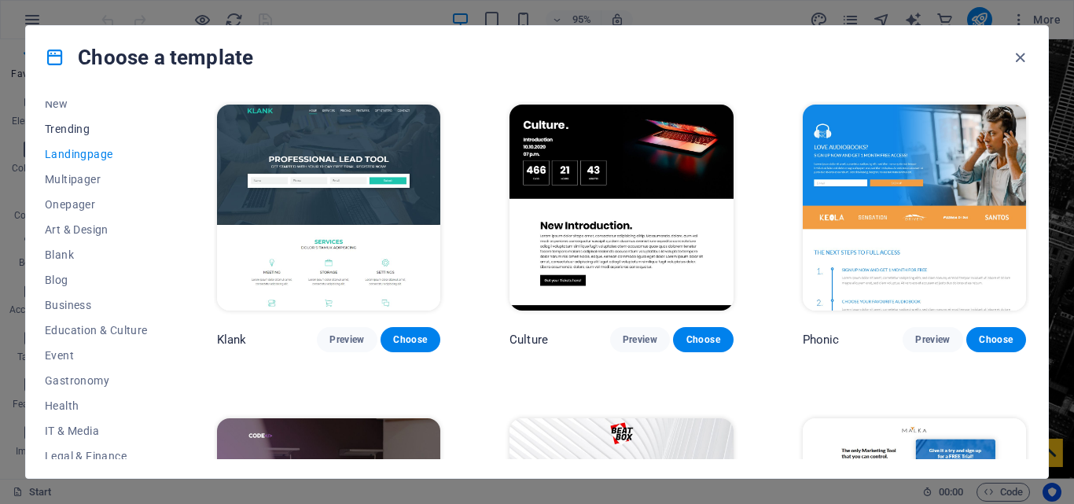
click at [65, 124] on span "Trending" at bounding box center [96, 129] width 103 height 13
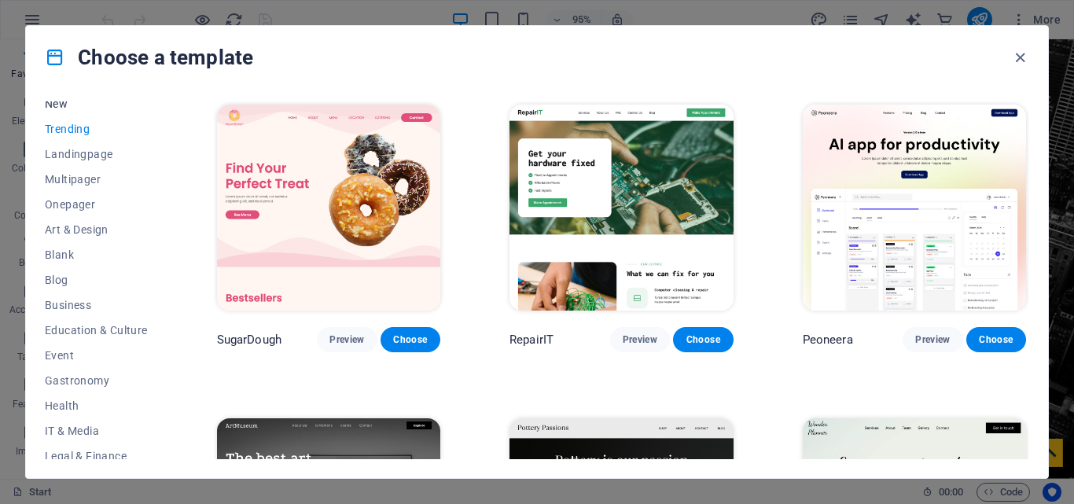
click at [58, 104] on span "New" at bounding box center [96, 103] width 103 height 13
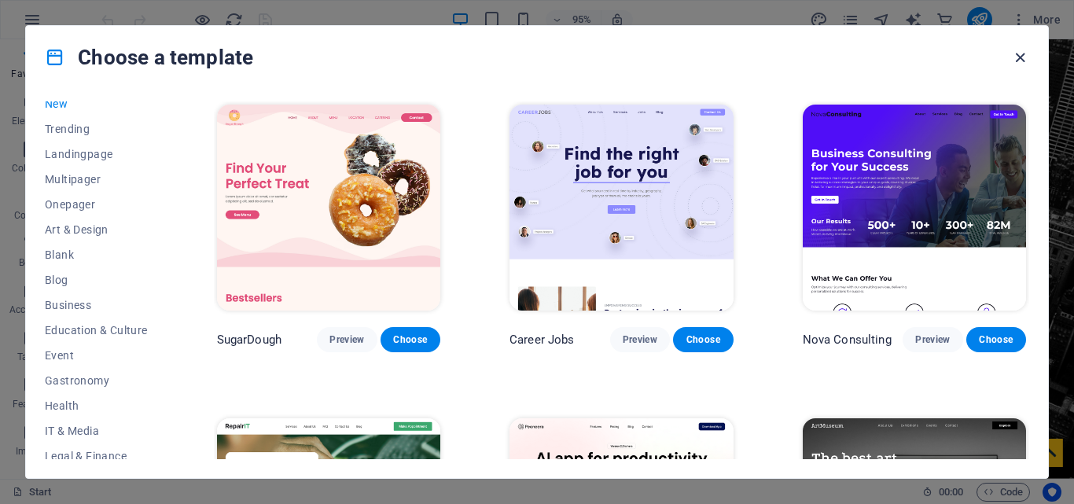
click at [1024, 57] on icon "button" at bounding box center [1020, 58] width 18 height 18
